Goal: Navigation & Orientation: Go to known website

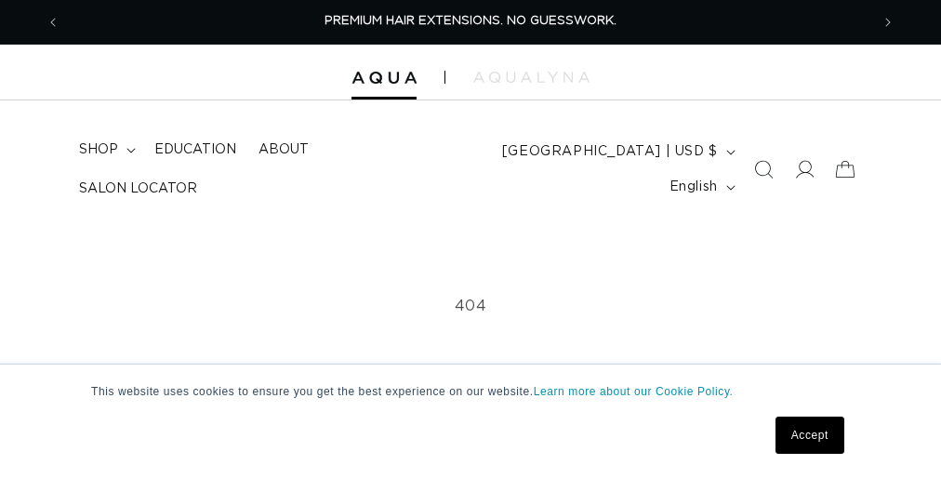
click at [470, 420] on div "Accept" at bounding box center [437, 435] width 826 height 48
click at [470, 22] on span "PREMIUM HAIR EXTENSIONS. NO GUESSWORK." at bounding box center [470, 21] width 292 height 12
click at [470, 420] on div "Accept" at bounding box center [437, 435] width 826 height 48
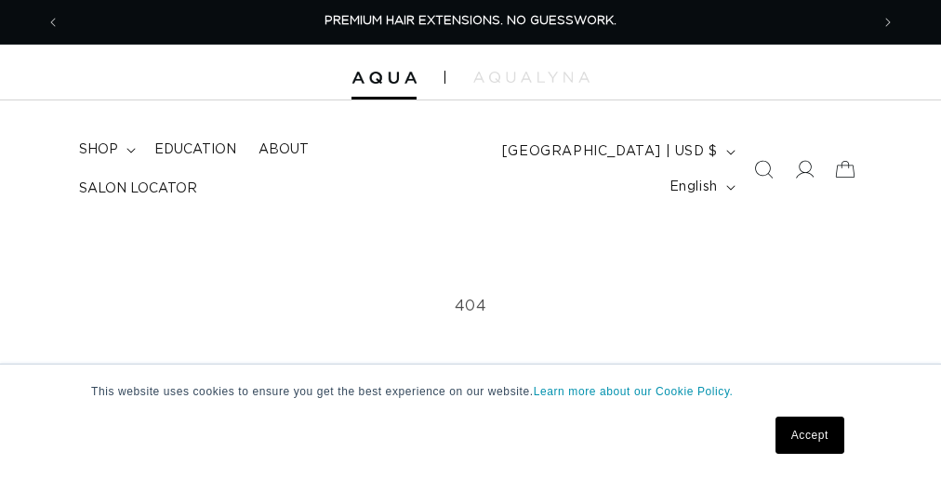
click at [470, 420] on div "Accept" at bounding box center [437, 435] width 826 height 48
click at [470, 22] on span "PREMIUM HAIR EXTENSIONS. NO GUESSWORK." at bounding box center [470, 21] width 292 height 12
click at [470, 420] on div "Accept" at bounding box center [437, 435] width 826 height 48
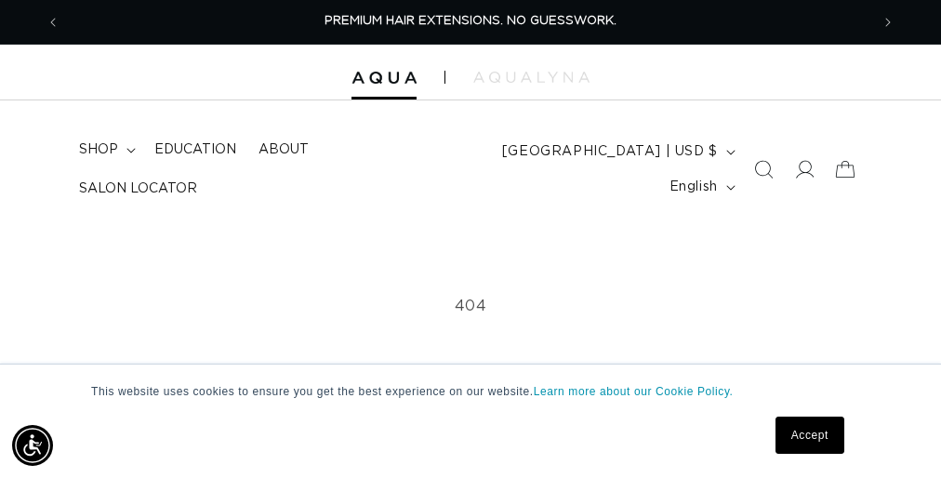
click at [470, 420] on div "Accept" at bounding box center [437, 435] width 826 height 48
click at [470, 22] on span "PREMIUM HAIR EXTENSIONS. NO GUESSWORK." at bounding box center [470, 21] width 292 height 12
click at [470, 420] on div "Accept" at bounding box center [437, 435] width 826 height 48
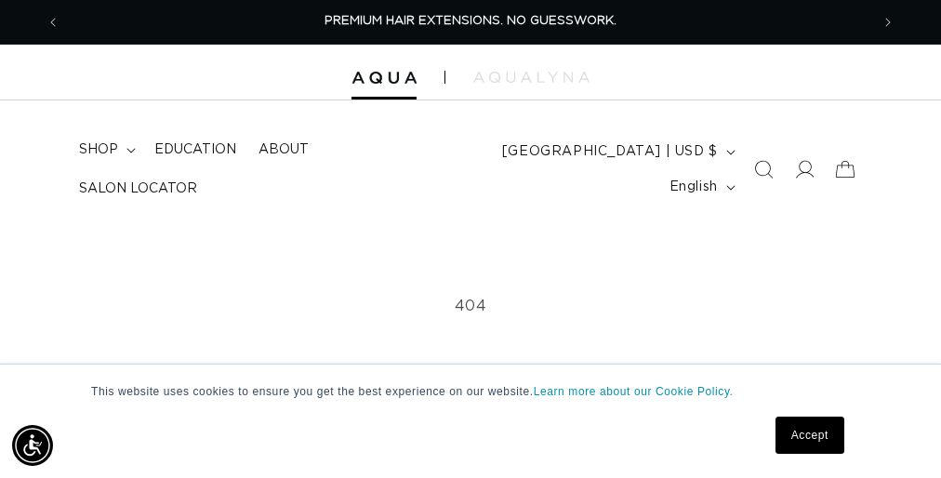
click at [470, 420] on div "Accept" at bounding box center [437, 435] width 826 height 48
